Goal: Task Accomplishment & Management: Use online tool/utility

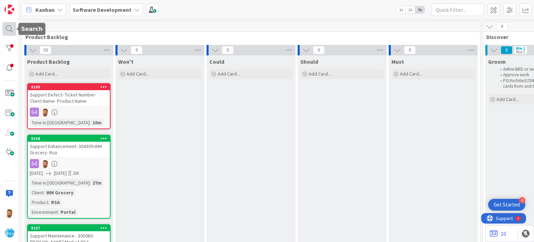
click at [11, 28] on div at bounding box center [9, 29] width 14 height 14
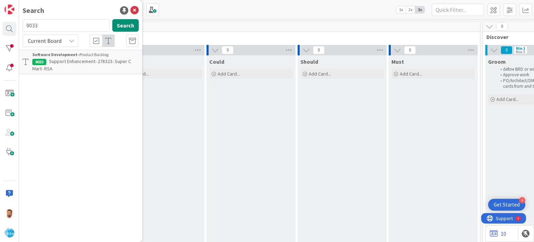
click at [46, 29] on input "9033" at bounding box center [66, 25] width 87 height 13
type input "9015"
click at [68, 66] on p "Support Maintenance -301457- Market Fresh [PERSON_NAME]-RSA" at bounding box center [85, 65] width 106 height 15
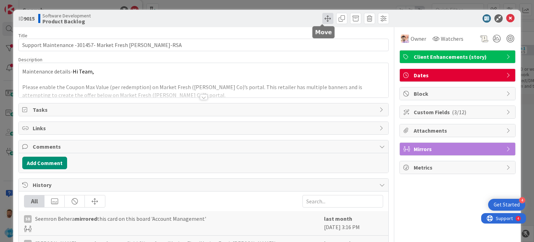
click at [323, 19] on span at bounding box center [328, 18] width 11 height 11
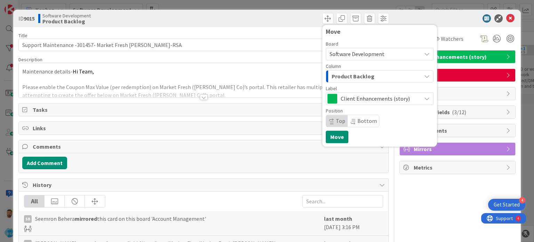
click at [343, 72] on span "Product Backlog" at bounding box center [353, 76] width 43 height 9
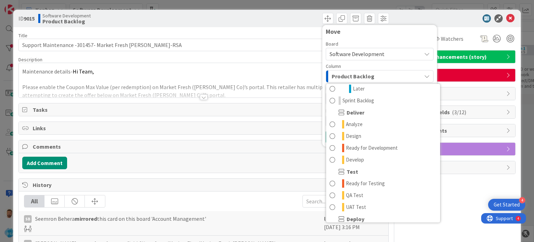
scroll to position [132, 0]
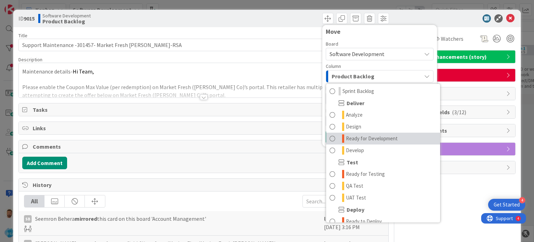
click at [379, 140] on span "Ready for Development" at bounding box center [372, 138] width 52 height 8
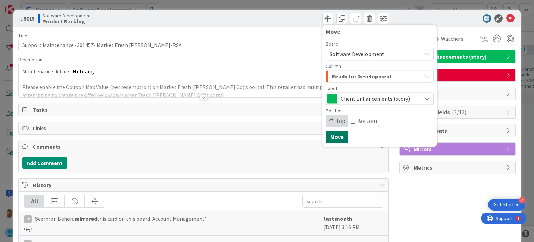
click at [333, 137] on button "Move" at bounding box center [337, 136] width 23 height 13
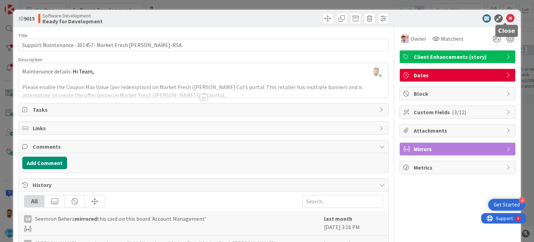
click at [507, 15] on icon at bounding box center [511, 18] width 8 height 8
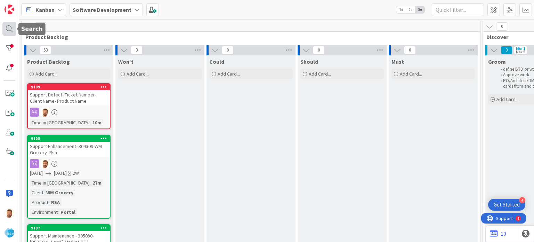
click at [12, 29] on div at bounding box center [9, 29] width 14 height 14
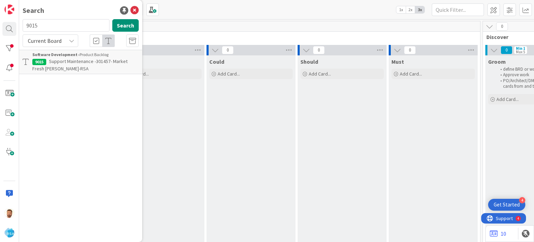
click at [75, 63] on span "Support Maintenance -301457- Market Fresh [PERSON_NAME]-RSA" at bounding box center [79, 65] width 95 height 14
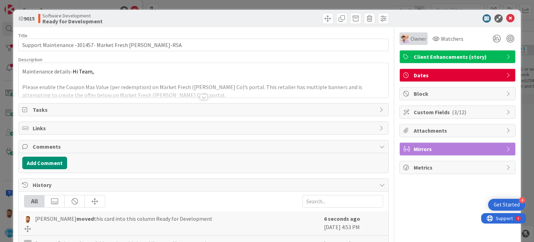
click at [400, 43] on div "Owner" at bounding box center [414, 38] width 28 height 13
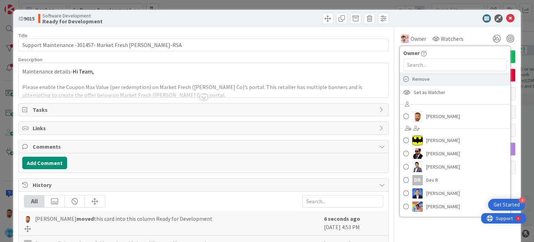
click at [414, 79] on span "Remove" at bounding box center [421, 79] width 17 height 10
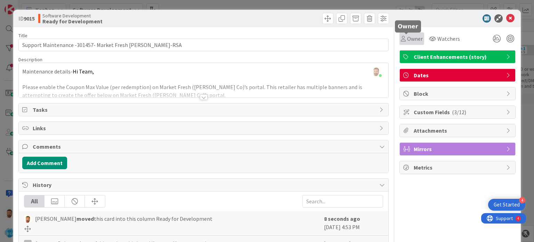
click at [407, 42] on span "Owner" at bounding box center [415, 38] width 16 height 8
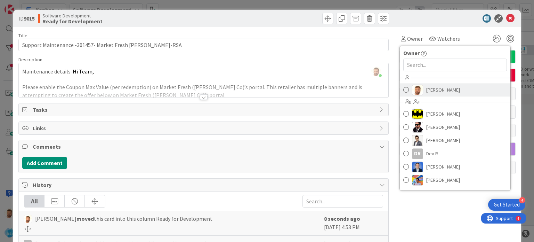
click at [427, 92] on span "[PERSON_NAME]" at bounding box center [444, 90] width 34 height 10
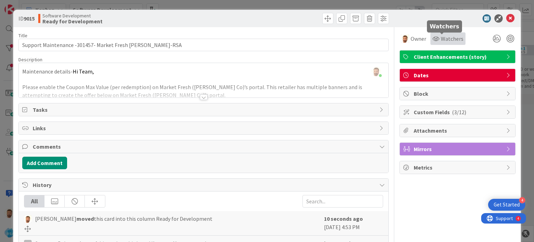
click at [443, 35] on span "Watchers" at bounding box center [452, 38] width 23 height 8
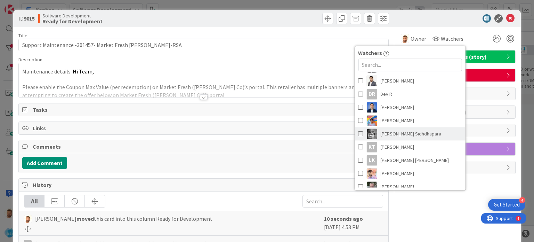
scroll to position [54, 0]
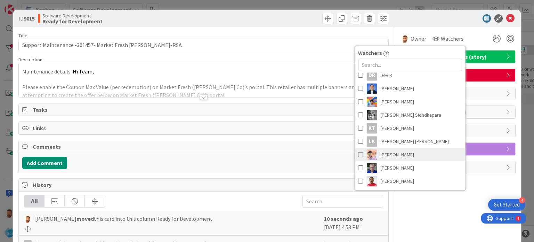
click at [385, 156] on span "[PERSON_NAME]" at bounding box center [398, 154] width 34 height 10
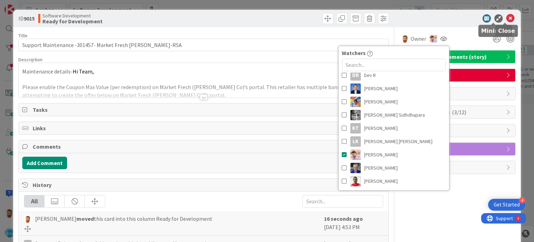
click at [507, 18] on icon at bounding box center [511, 18] width 8 height 8
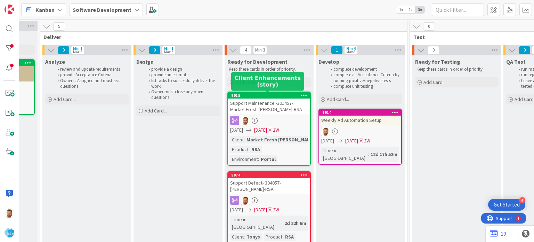
scroll to position [0, 730]
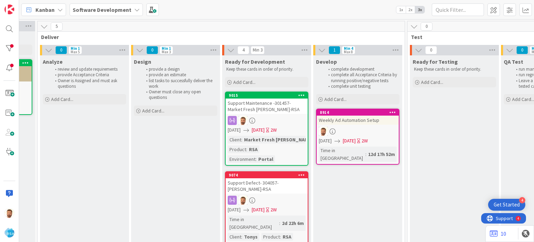
click at [257, 104] on div "Support Maintenance -301457- Market Fresh [PERSON_NAME]-RSA" at bounding box center [267, 105] width 82 height 15
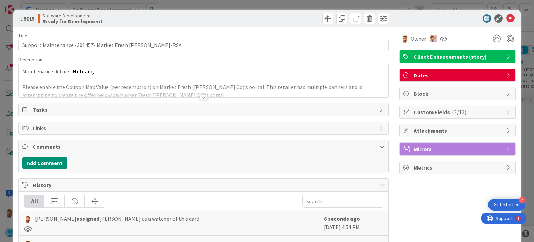
click at [59, 155] on div "Add Comment" at bounding box center [203, 162] width 369 height 19
click at [51, 167] on button "Add Comment" at bounding box center [44, 163] width 45 height 13
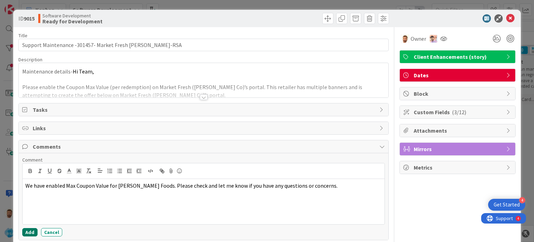
click at [30, 229] on button "Add" at bounding box center [29, 232] width 15 height 8
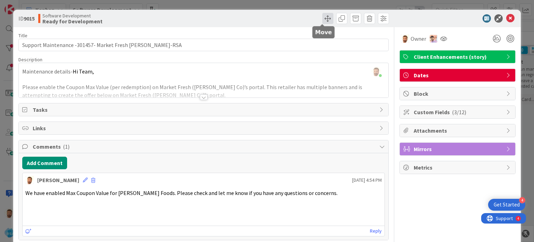
click at [323, 17] on span at bounding box center [328, 18] width 11 height 11
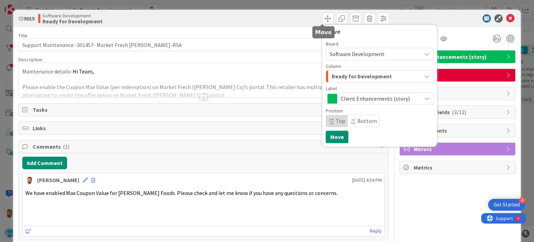
click at [351, 76] on span "Ready for Development" at bounding box center [362, 76] width 60 height 9
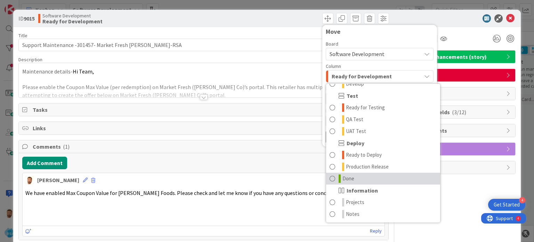
click at [333, 178] on link "Done" at bounding box center [383, 179] width 114 height 12
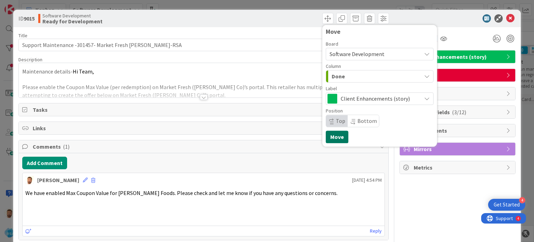
click at [330, 135] on button "Move" at bounding box center [337, 136] width 23 height 13
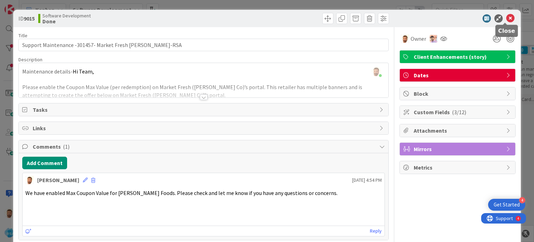
click at [507, 15] on icon at bounding box center [511, 18] width 8 height 8
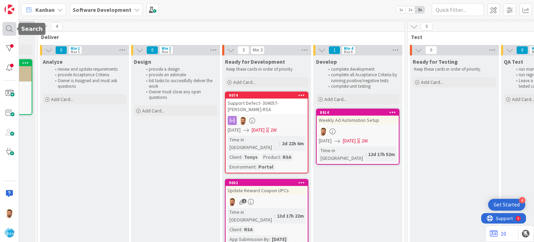
click at [7, 26] on div at bounding box center [9, 29] width 14 height 14
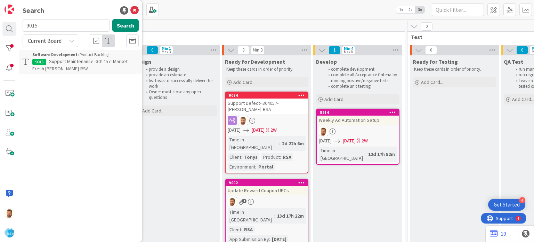
click at [54, 30] on input "9015" at bounding box center [66, 25] width 87 height 13
type input "9106"
click at [61, 59] on span "Support Enhancement- 305083- [PERSON_NAME] Drug- RSA" at bounding box center [72, 65] width 81 height 14
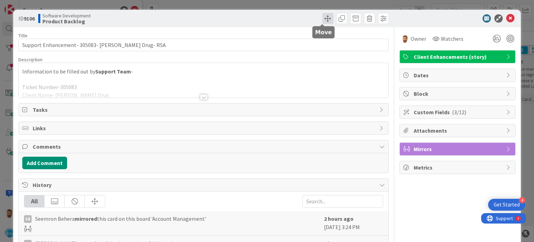
click at [323, 18] on span at bounding box center [328, 18] width 11 height 11
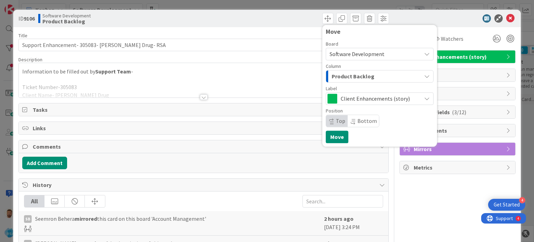
click at [351, 77] on span "Product Backlog" at bounding box center [353, 76] width 43 height 9
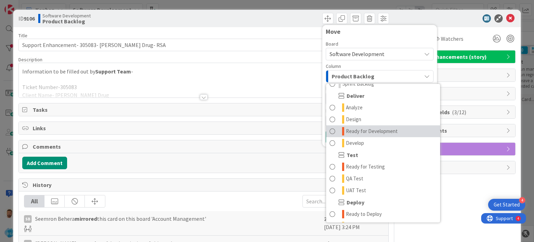
scroll to position [139, 0]
click at [362, 129] on span "Ready for Development" at bounding box center [372, 131] width 52 height 8
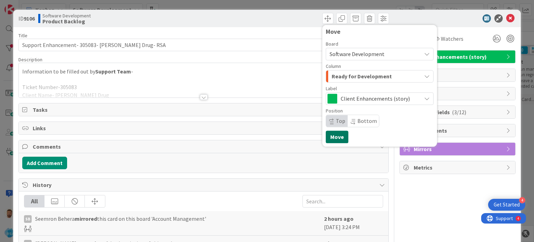
click at [333, 142] on button "Move" at bounding box center [337, 136] width 23 height 13
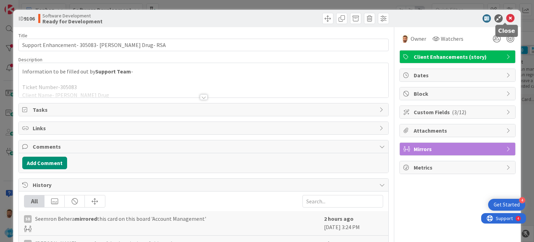
click at [507, 19] on icon at bounding box center [511, 18] width 8 height 8
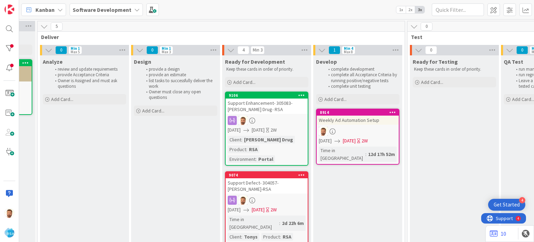
click at [267, 105] on div "Support Enhancement- 305083- [PERSON_NAME] Drug- RSA" at bounding box center [267, 105] width 82 height 15
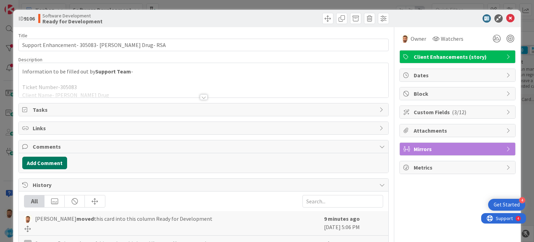
click at [57, 161] on button "Add Comment" at bounding box center [44, 163] width 45 height 13
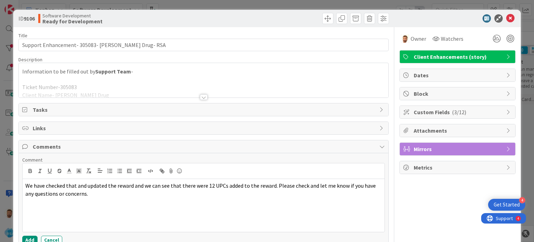
click at [29, 233] on div "Comment We have checked that and updated the reward and we can see that there w…" at bounding box center [203, 200] width 363 height 87
click at [27, 236] on button "Add" at bounding box center [29, 240] width 15 height 8
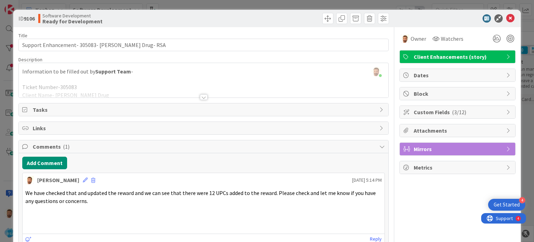
click at [315, 14] on div at bounding box center [298, 18] width 184 height 11
click at [326, 22] on span at bounding box center [328, 18] width 11 height 11
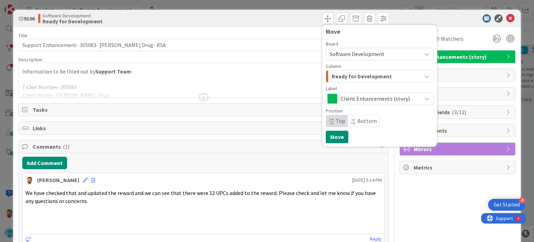
click at [355, 78] on span "Ready for Development" at bounding box center [362, 76] width 60 height 9
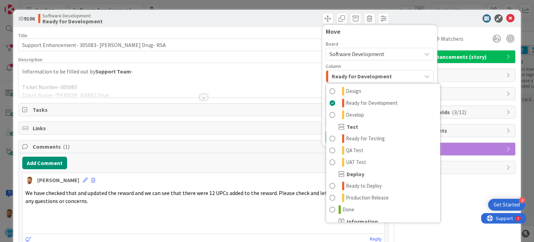
scroll to position [190, 0]
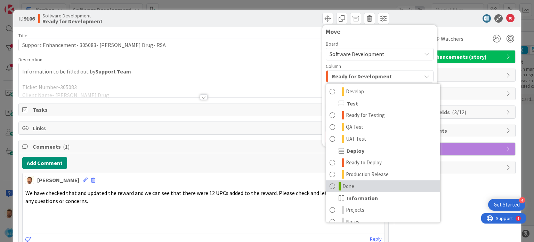
click at [355, 185] on link "Done" at bounding box center [383, 186] width 114 height 12
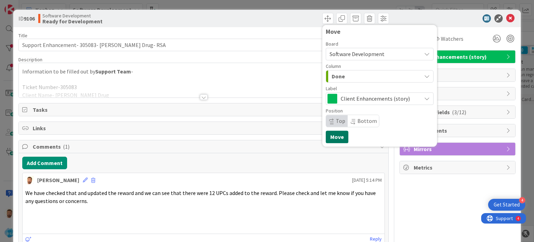
click at [337, 132] on button "Move" at bounding box center [337, 136] width 23 height 13
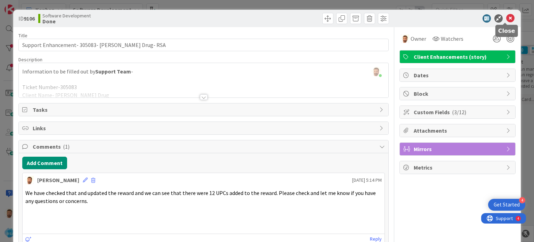
click at [507, 19] on icon at bounding box center [511, 18] width 8 height 8
